Goal: Task Accomplishment & Management: Manage account settings

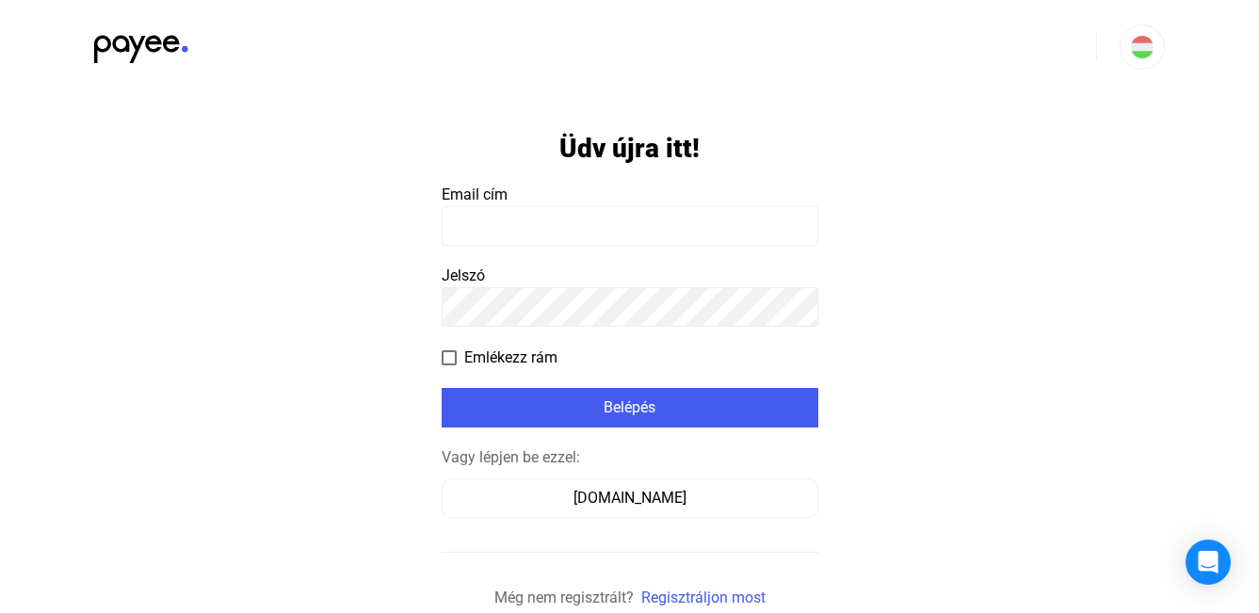
click at [607, 216] on input at bounding box center [630, 226] width 377 height 40
type input "**********"
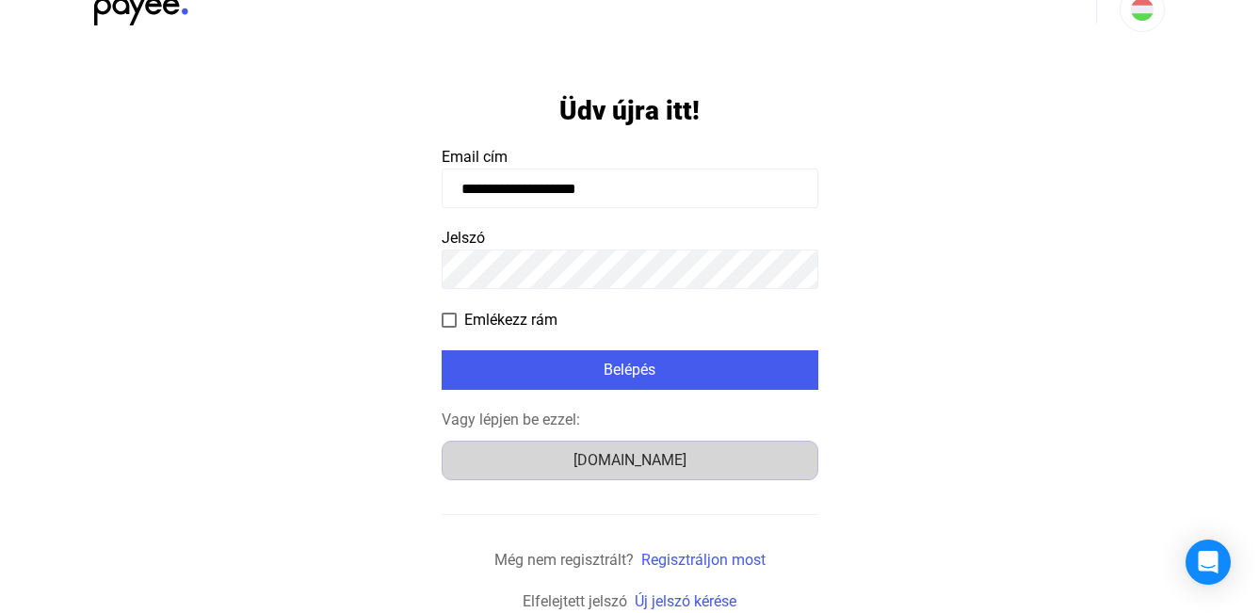
click at [608, 458] on div "[DOMAIN_NAME]" at bounding box center [629, 460] width 363 height 23
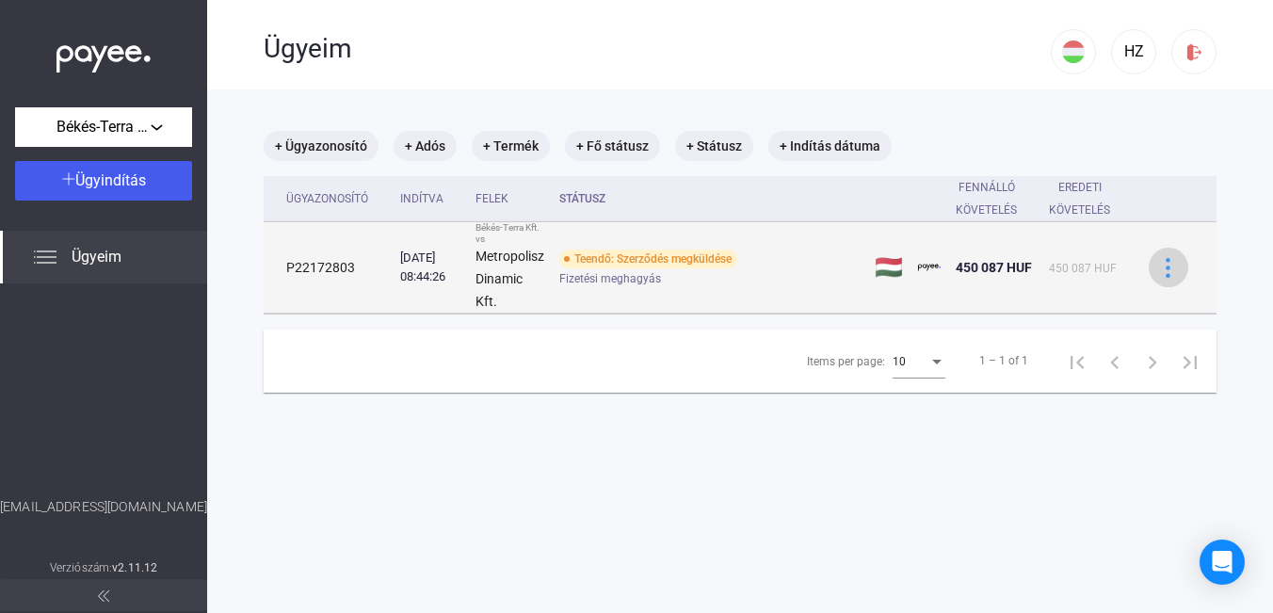
click at [1166, 270] on img at bounding box center [1168, 268] width 20 height 20
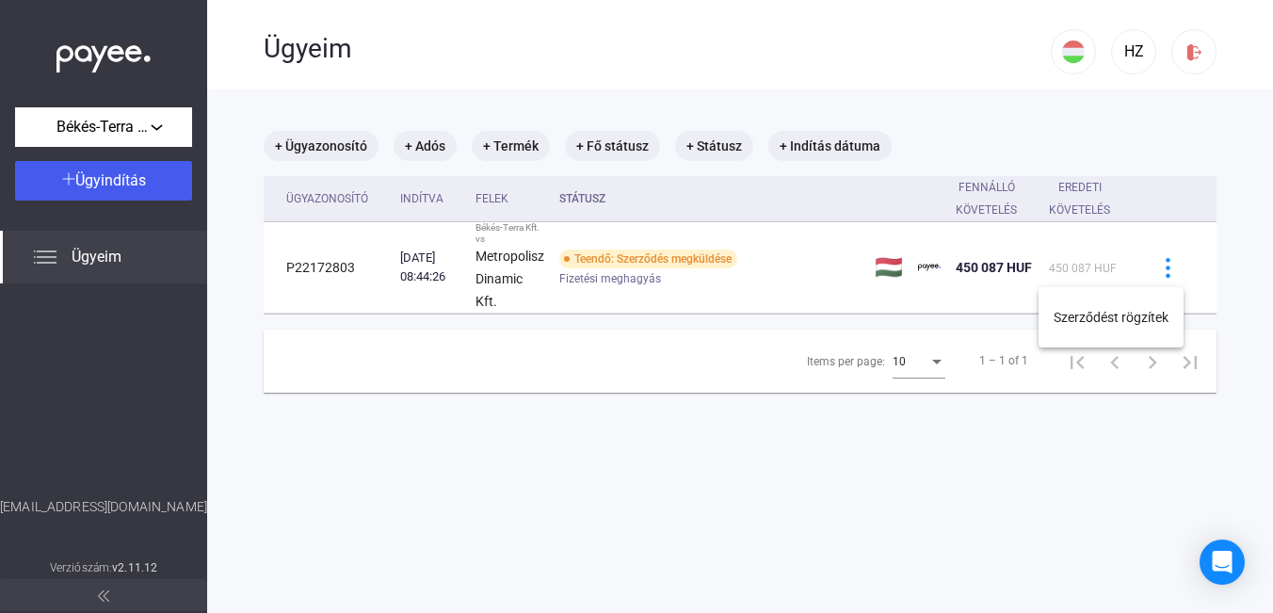
click at [1165, 269] on div at bounding box center [636, 306] width 1273 height 613
click at [85, 250] on span "Ügyeim" at bounding box center [97, 257] width 50 height 23
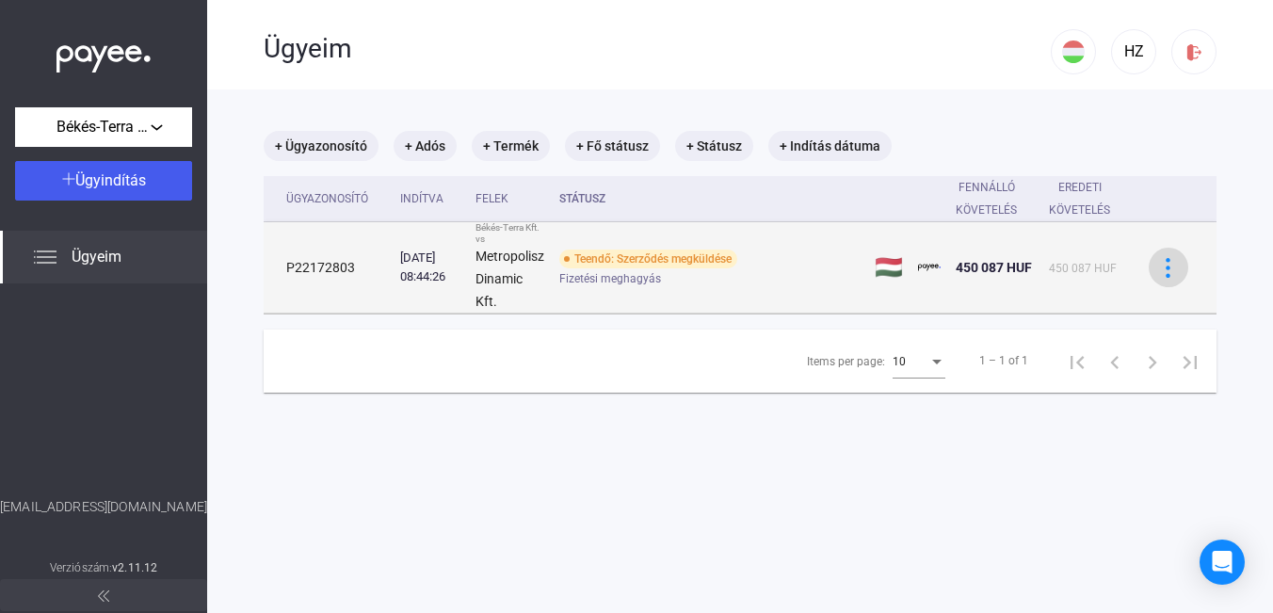
click at [1158, 272] on img at bounding box center [1168, 268] width 20 height 20
click at [1156, 272] on div at bounding box center [636, 306] width 1273 height 613
click at [1176, 267] on div at bounding box center [1168, 268] width 28 height 20
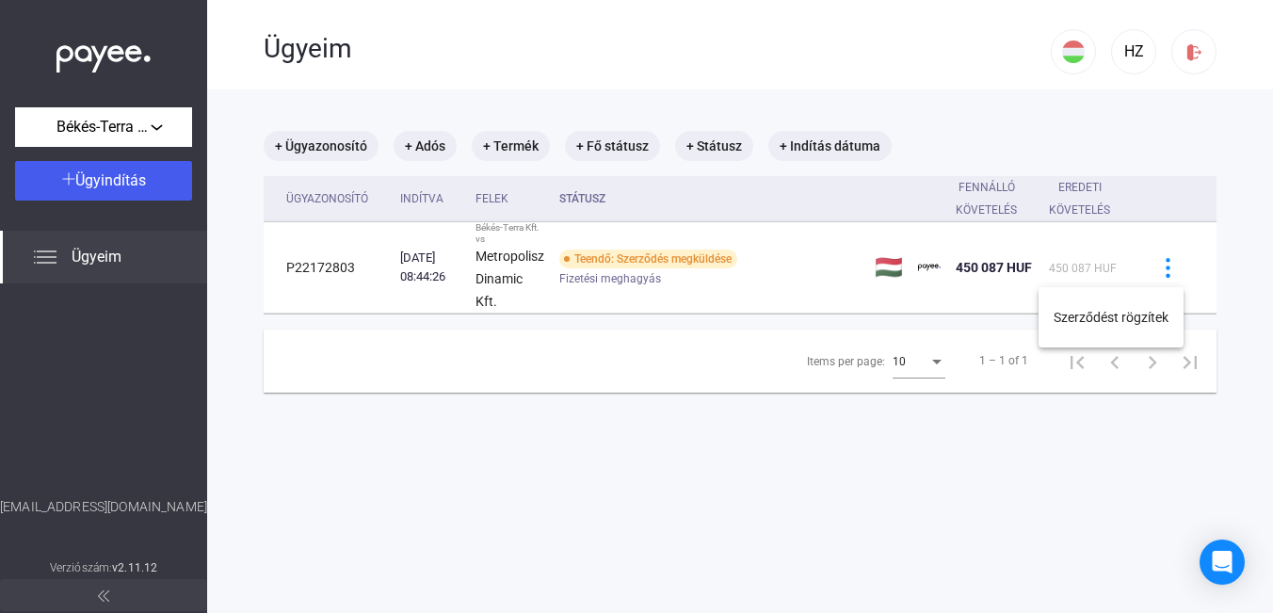
click at [509, 33] on div at bounding box center [636, 306] width 1273 height 613
